Goal: Task Accomplishment & Management: Manage account settings

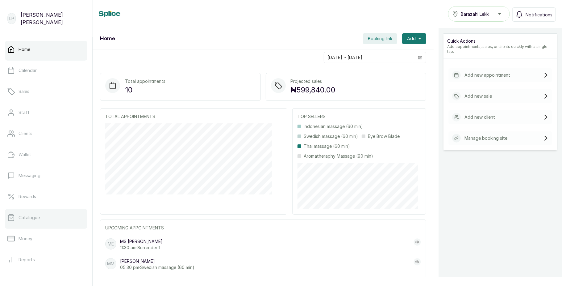
scroll to position [69, 0]
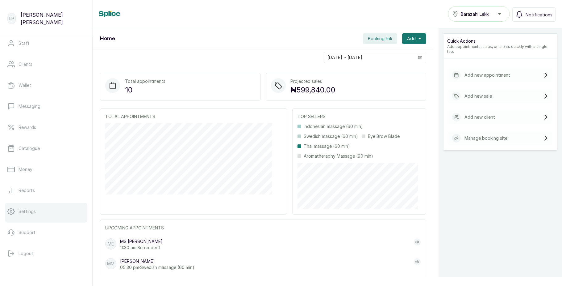
click at [24, 211] on p "Settings" at bounding box center [27, 211] width 17 height 6
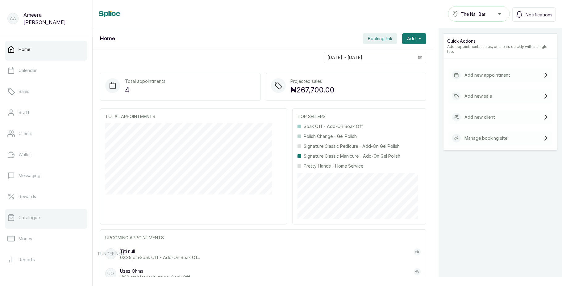
click at [54, 213] on link "Catalogue" at bounding box center [46, 217] width 82 height 17
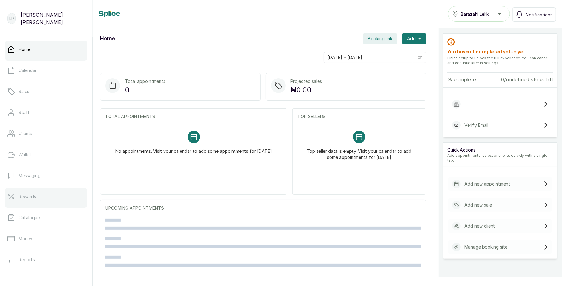
scroll to position [69, 0]
